Goal: Find specific page/section: Find specific page/section

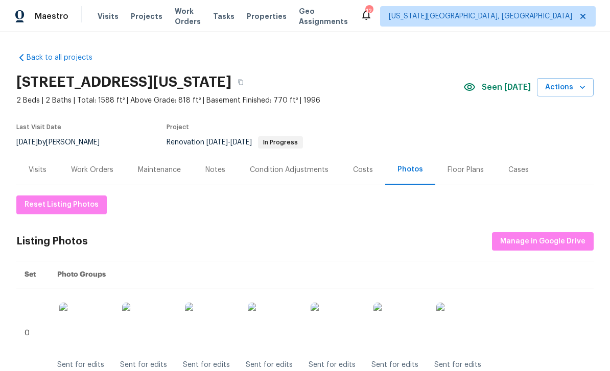
click at [460, 168] on div "Floor Plans" at bounding box center [465, 170] width 36 height 10
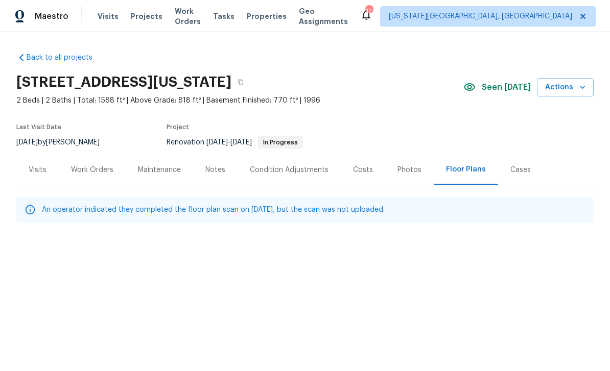
click at [464, 172] on div "Floor Plans" at bounding box center [466, 169] width 40 height 10
click at [406, 168] on div "Photos" at bounding box center [409, 170] width 24 height 10
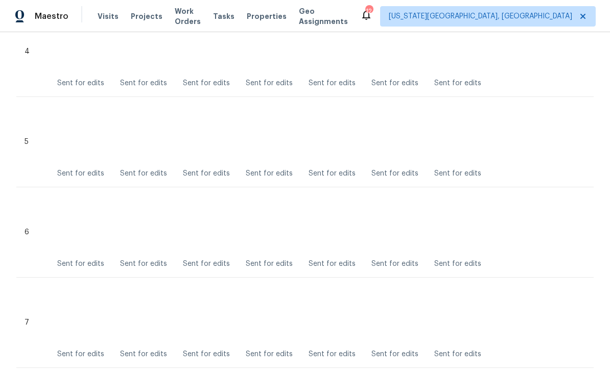
scroll to position [537, 0]
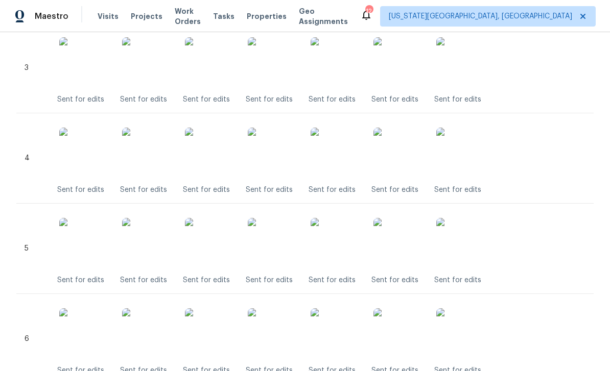
click at [63, 243] on img at bounding box center [84, 243] width 51 height 51
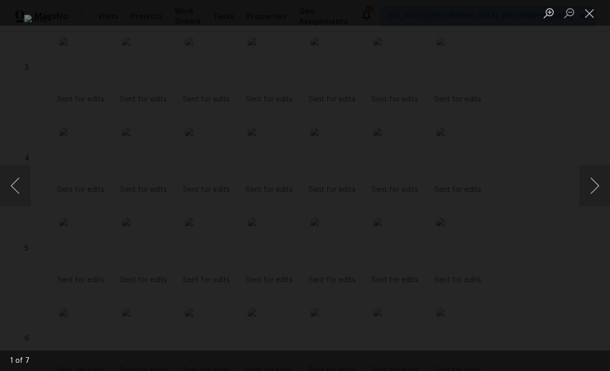
click at [584, 12] on button "Close lightbox" at bounding box center [589, 13] width 20 height 18
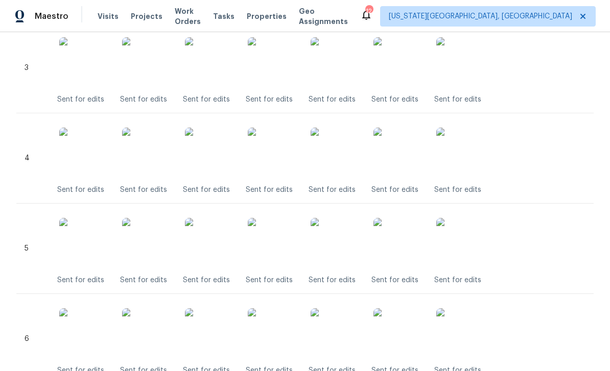
click at [13, 75] on div "Back to all projects 4785 Live Oak Dr, Colorado Springs, CO 80916 2 Beds | 2 Ba…" at bounding box center [305, 201] width 610 height 339
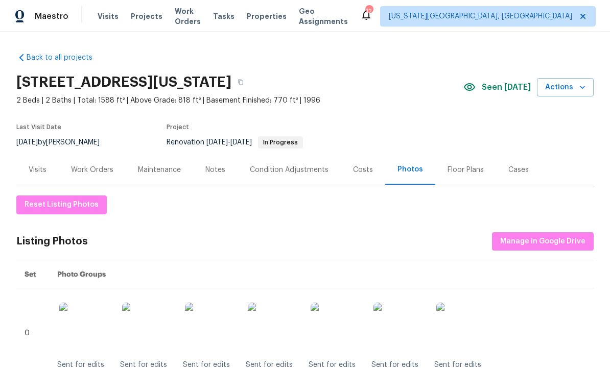
scroll to position [0, 0]
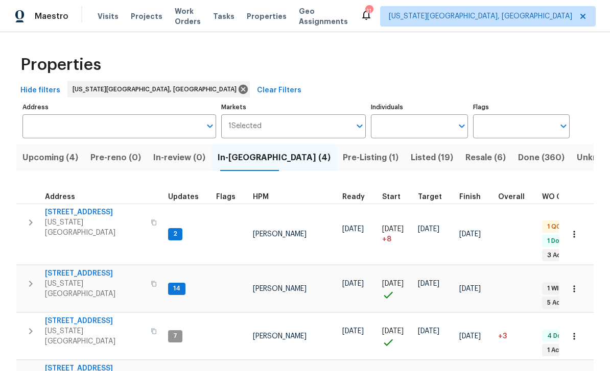
scroll to position [8, 0]
click at [56, 316] on span "[STREET_ADDRESS]" at bounding box center [95, 321] width 100 height 10
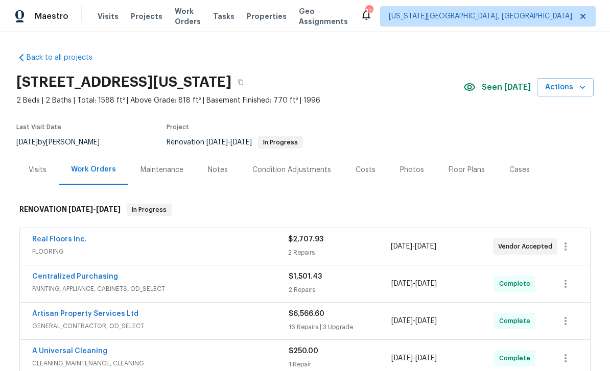
click at [47, 238] on link "Real Floors Inc." at bounding box center [59, 239] width 55 height 7
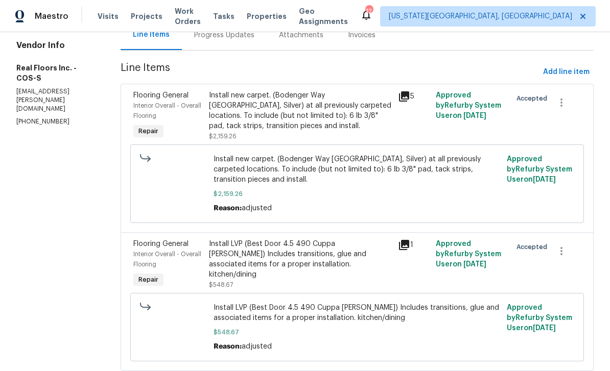
scroll to position [111, 0]
